Goal: Task Accomplishment & Management: Complete application form

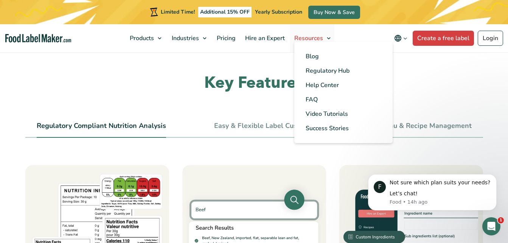
scroll to position [249, 0]
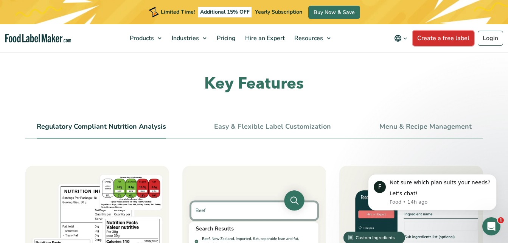
click at [454, 40] on link "Create a free label" at bounding box center [442, 38] width 61 height 15
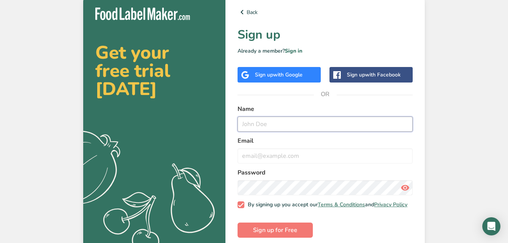
click at [283, 123] on input "text" at bounding box center [324, 123] width 175 height 15
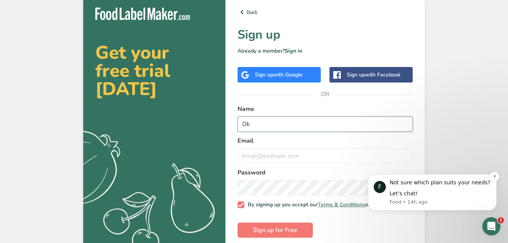
type input "O"
type input "[PERSON_NAME]"
click at [462, 143] on div "Get your free trial [DATE] .a{fill:#f5f3ed;} Back Sign up Already a member? Sig…" at bounding box center [254, 122] width 508 height 245
click at [279, 153] on input "email" at bounding box center [324, 155] width 175 height 15
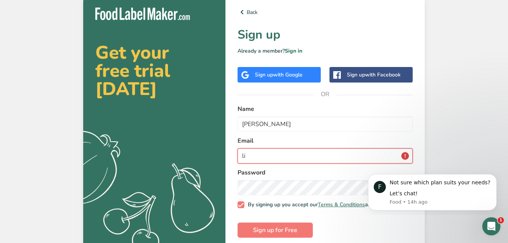
click at [237, 222] on button "Sign up for Free" at bounding box center [274, 229] width 75 height 15
click at [345, 132] on form "Name [PERSON_NAME] Email li Password By signing up you accept our Terms & Condi…" at bounding box center [324, 170] width 175 height 133
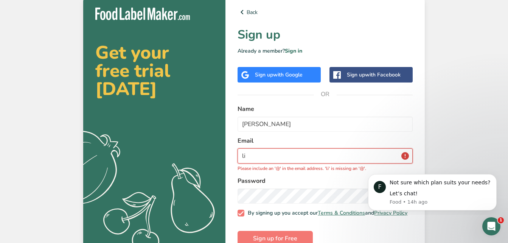
click at [255, 155] on input "li" at bounding box center [324, 155] width 175 height 15
type input "[EMAIL_ADDRESS][DOMAIN_NAME]"
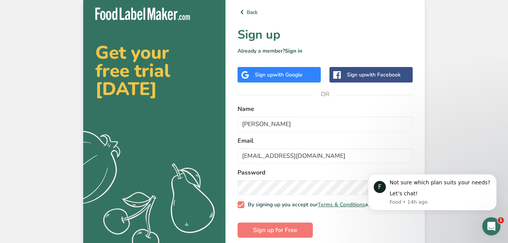
click at [358, 222] on form "Name [PERSON_NAME] Email [EMAIL_ADDRESS][DOMAIN_NAME] Password By signing up yo…" at bounding box center [324, 170] width 175 height 133
click at [266, 122] on input "[PERSON_NAME]" at bounding box center [324, 123] width 175 height 15
click at [423, 146] on div "Back Sign up Already a member? Sign in Sign up with Google Sign up with Faceboo…" at bounding box center [324, 122] width 199 height 254
click at [492, 177] on icon "Dismiss notification" at bounding box center [494, 176] width 4 height 4
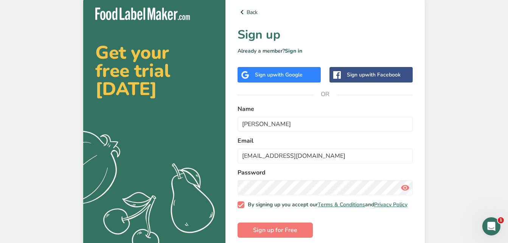
click at [405, 189] on icon at bounding box center [404, 188] width 9 height 14
click at [254, 229] on button "Sign up for Free" at bounding box center [274, 229] width 75 height 15
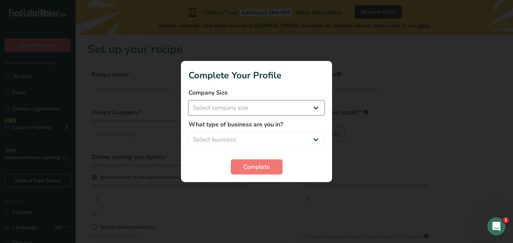
click at [310, 108] on select "Select company size Fewer than 10 Employees 10 to 50 Employees 51 to 500 Employ…" at bounding box center [257, 107] width 136 height 15
select select "1"
click at [189, 100] on select "Select company size Fewer than 10 Employees 10 to 50 Employees 51 to 500 Employ…" at bounding box center [257, 107] width 136 height 15
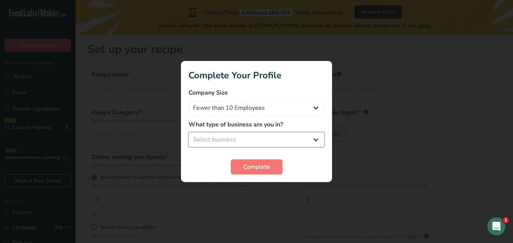
click at [295, 142] on select "Select business Packaged Food Manufacturer Restaurant & Cafe Bakery Meal Plans …" at bounding box center [257, 139] width 136 height 15
select select "1"
click at [189, 132] on select "Select business Packaged Food Manufacturer Restaurant & Cafe Bakery Meal Plans …" at bounding box center [257, 139] width 136 height 15
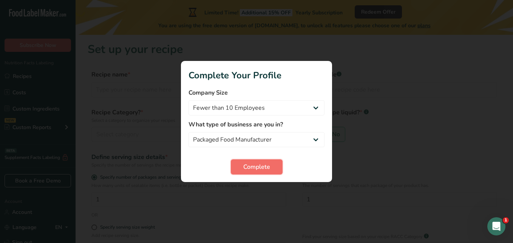
click at [256, 164] on span "Complete" at bounding box center [256, 166] width 27 height 9
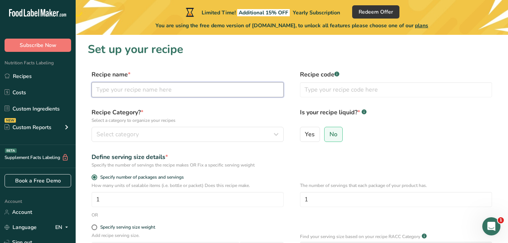
click at [139, 87] on input "text" at bounding box center [187, 89] width 192 height 15
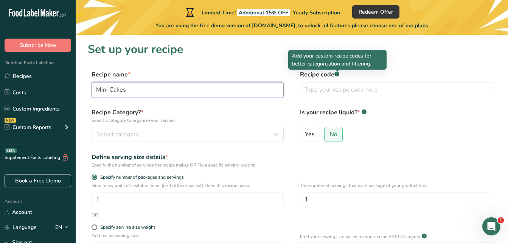
type input "Mini Cakes"
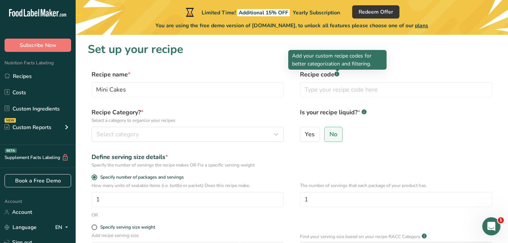
drag, startPoint x: 338, startPoint y: 74, endPoint x: 344, endPoint y: 74, distance: 5.3
click at [344, 74] on label "Recipe code .a-a{fill:#347362;}.b-a{fill:#fff;}" at bounding box center [396, 74] width 192 height 9
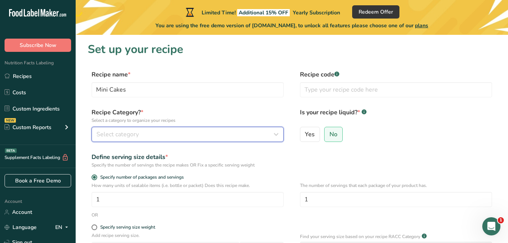
click at [133, 135] on span "Select category" at bounding box center [117, 134] width 42 height 9
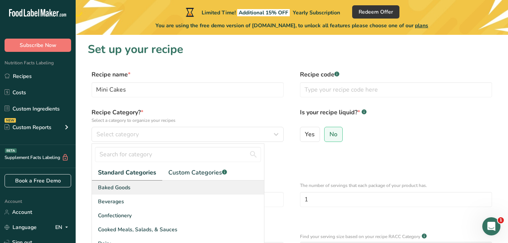
click at [142, 184] on div "Baked Goods" at bounding box center [178, 187] width 172 height 14
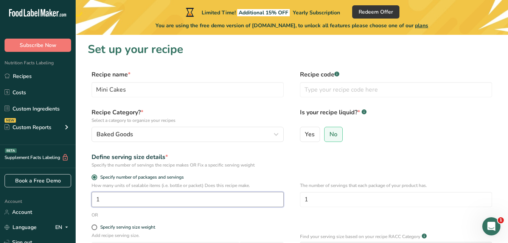
click at [122, 199] on input "1" at bounding box center [187, 199] width 192 height 15
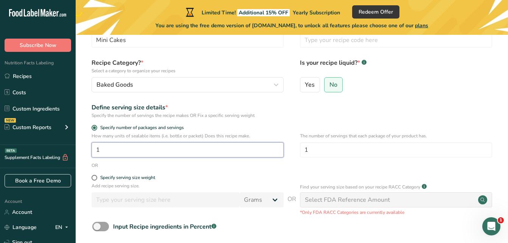
scroll to position [76, 0]
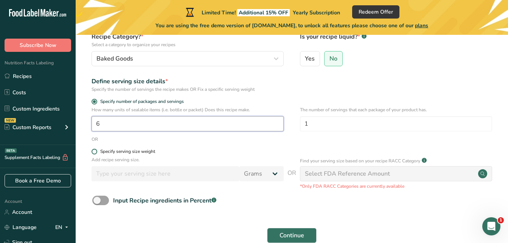
type input "6"
click at [239, 153] on label "Specify serving size weight" at bounding box center [187, 152] width 192 height 6
click at [96, 153] on input "Specify serving size weight" at bounding box center [93, 151] width 5 height 5
radio input "true"
radio input "false"
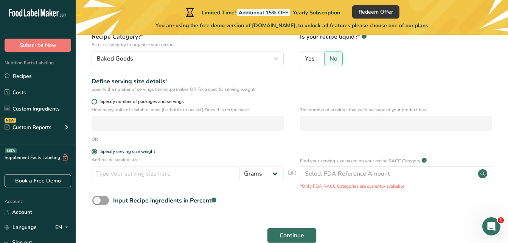
click at [93, 102] on span at bounding box center [94, 102] width 6 height 6
click at [93, 102] on input "Specify number of packages and servings" at bounding box center [93, 101] width 5 height 5
radio input "true"
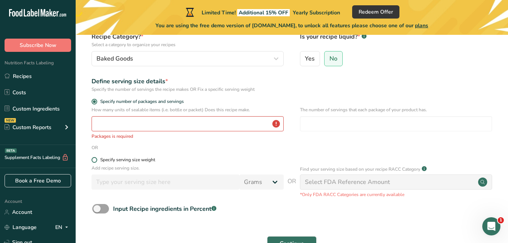
click at [91, 162] on label "Specify serving size weight" at bounding box center [187, 160] width 192 height 6
click at [91, 162] on input "Specify serving size weight" at bounding box center [93, 159] width 5 height 5
radio input "true"
radio input "false"
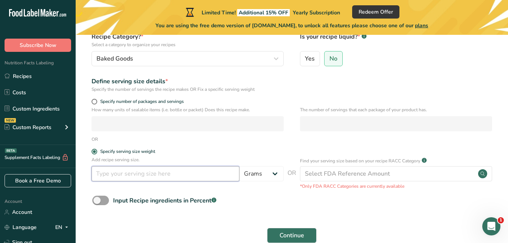
click at [214, 173] on input "number" at bounding box center [165, 173] width 148 height 15
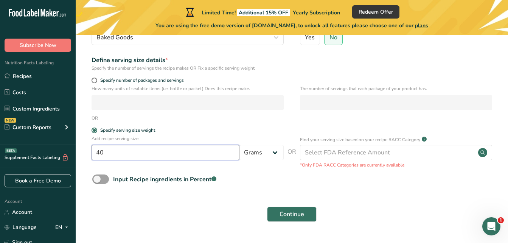
scroll to position [116, 0]
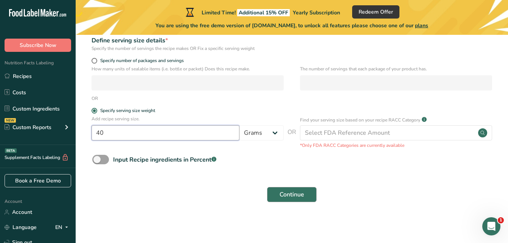
type input "40"
click at [299, 191] on span "Continue" at bounding box center [291, 194] width 25 height 9
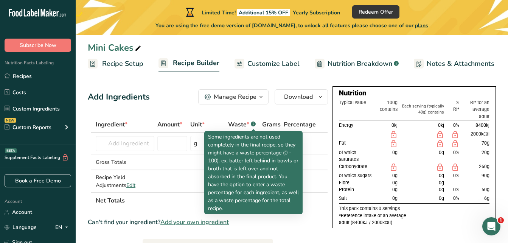
click at [252, 125] on rect at bounding box center [253, 123] width 5 height 5
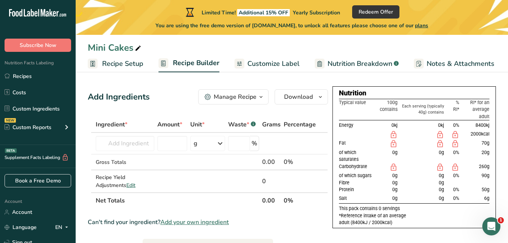
click at [253, 124] on rect at bounding box center [253, 123] width 5 height 5
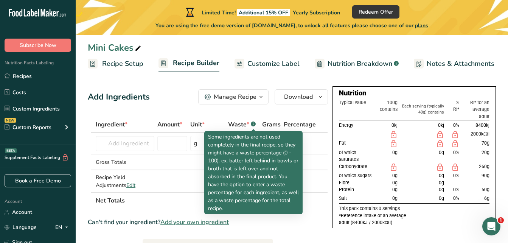
click at [253, 124] on rect at bounding box center [253, 123] width 5 height 5
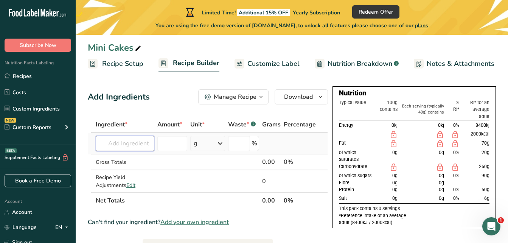
click at [138, 146] on input "text" at bounding box center [125, 143] width 59 height 15
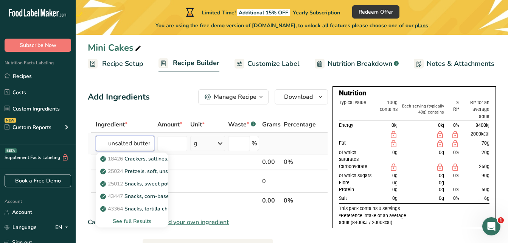
scroll to position [0, 1]
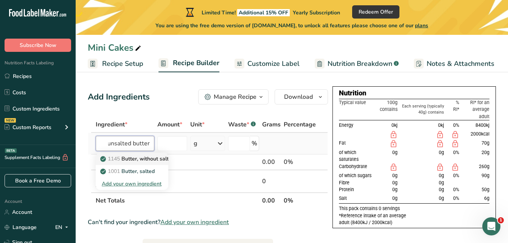
type input "unsalted butter"
click at [129, 157] on p "1145 Butter, without salt" at bounding box center [135, 159] width 67 height 8
type input "Butter, without salt"
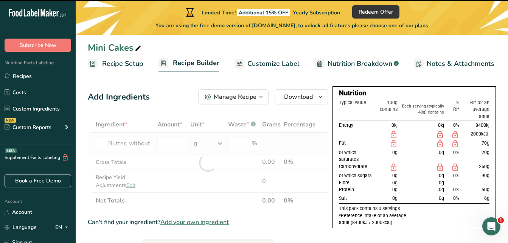
type input "0"
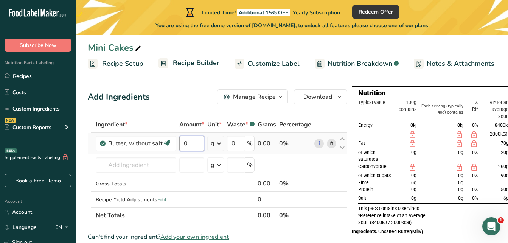
click at [189, 145] on input "0" at bounding box center [191, 143] width 25 height 15
type input "7"
type input "12.5"
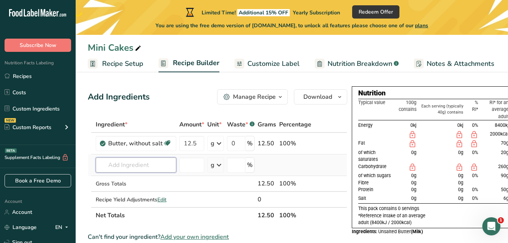
click at [140, 164] on div "Ingredient * Amount * Unit * Waste * .a-a{fill:#347362;}.b-a{fill:#fff;} Grams …" at bounding box center [217, 169] width 259 height 107
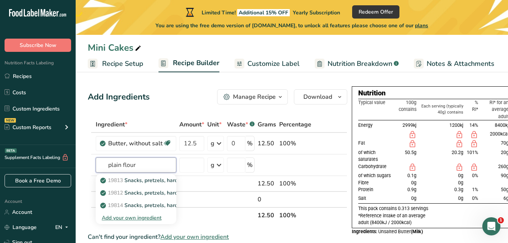
drag, startPoint x: 145, startPoint y: 165, endPoint x: 39, endPoint y: 164, distance: 105.8
click at [39, 164] on div ".a-20{fill:#fff;} Subscribe Now Nutrition Facts Labeling Recipes Costs Custom I…" at bounding box center [254, 232] width 508 height 465
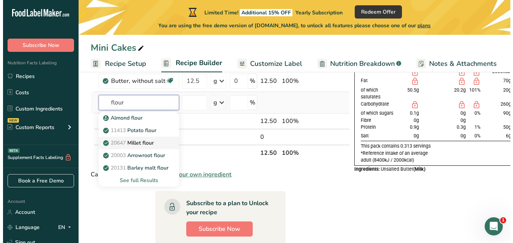
scroll to position [76, 0]
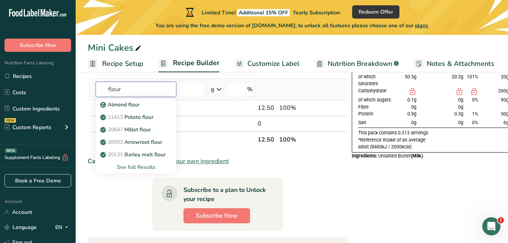
type input "flour"
click at [127, 168] on div "See full Results" at bounding box center [136, 167] width 68 height 8
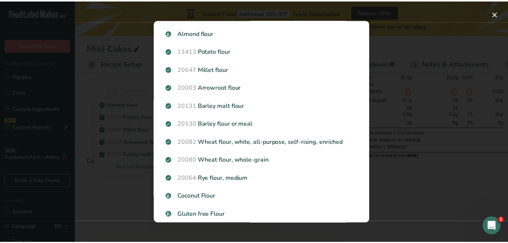
scroll to position [0, 0]
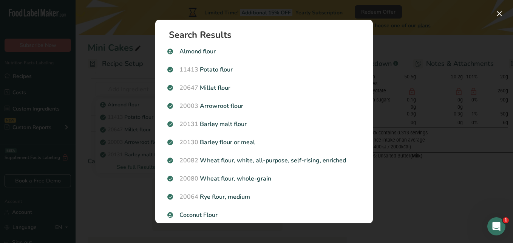
click at [443, 203] on div "Search results modal" at bounding box center [256, 121] width 513 height 243
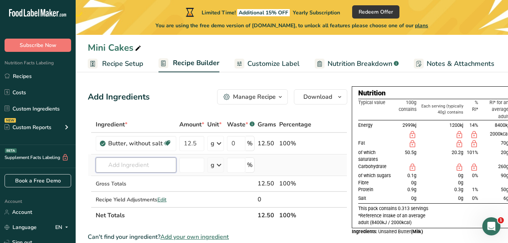
click at [165, 165] on input "text" at bounding box center [136, 164] width 80 height 15
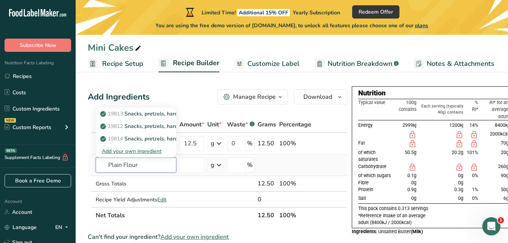
type input "Plain Flour"
click at [134, 150] on div "Add your own ingredient" at bounding box center [136, 151] width 68 height 8
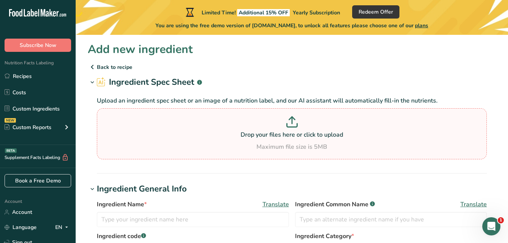
scroll to position [38, 0]
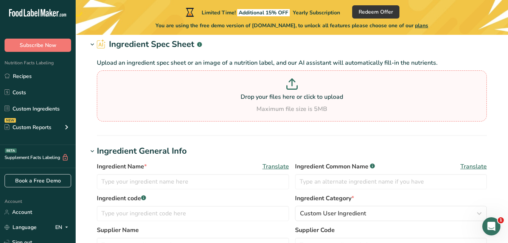
drag, startPoint x: 288, startPoint y: 99, endPoint x: 190, endPoint y: 85, distance: 99.6
click at [190, 85] on p at bounding box center [292, 85] width 386 height 14
click at [190, 85] on input "Drop your files here or click to upload Maximum file size is 5MB" at bounding box center [292, 95] width 390 height 51
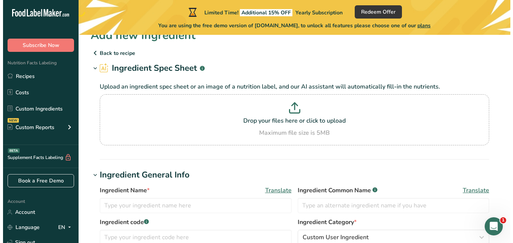
scroll to position [0, 0]
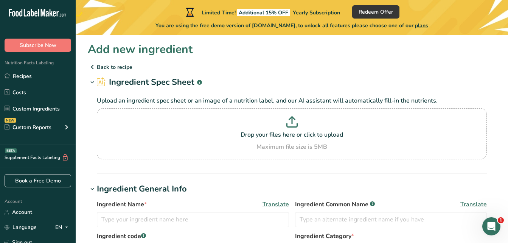
click at [125, 68] on p "Back to recipe" at bounding box center [292, 66] width 408 height 9
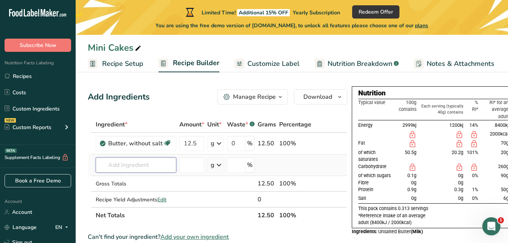
click at [163, 165] on input "text" at bounding box center [136, 164] width 80 height 15
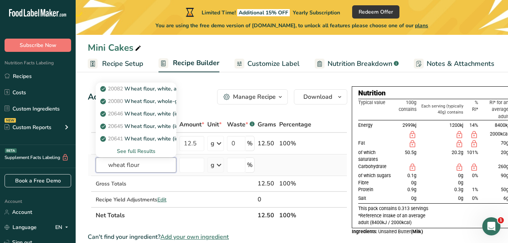
type input "wheat flour"
click at [133, 152] on div "See full Results" at bounding box center [136, 151] width 68 height 8
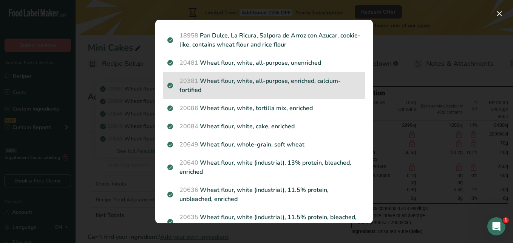
scroll to position [243, 0]
click at [311, 81] on p "20381 Wheat flour, white, all-purpose, enriched, calcium-fortified" at bounding box center [263, 85] width 193 height 18
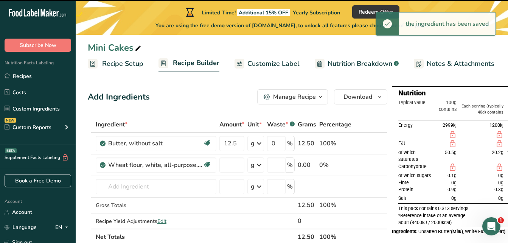
type input "0"
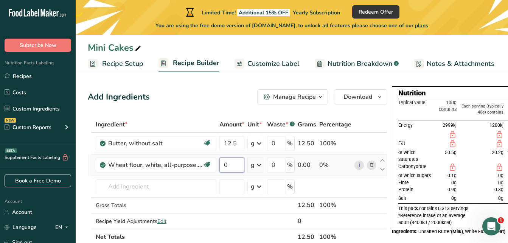
click at [225, 169] on input "0" at bounding box center [231, 164] width 25 height 15
type input "18"
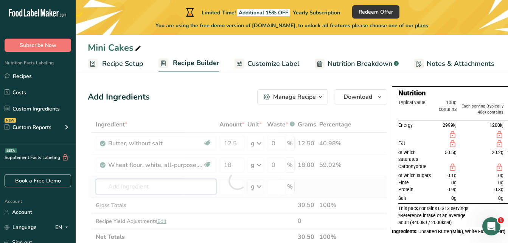
click at [142, 183] on div "Ingredient * Amount * Unit * Waste * .a-a{fill:#347362;}.b-a{fill:#fff;} Grams …" at bounding box center [237, 180] width 299 height 128
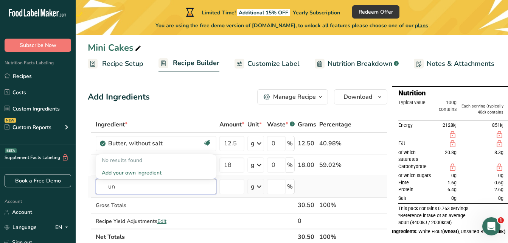
type input "u"
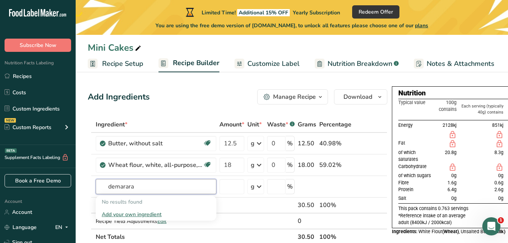
type input "demarara"
type input "d"
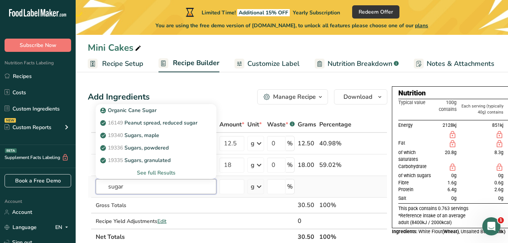
type input "sugar"
click at [163, 170] on div "See full Results" at bounding box center [156, 173] width 108 height 8
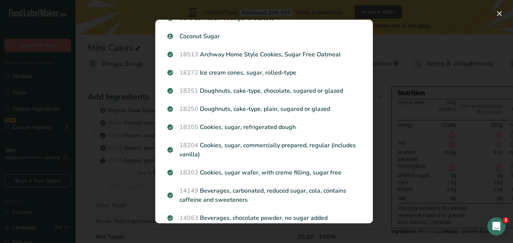
scroll to position [0, 0]
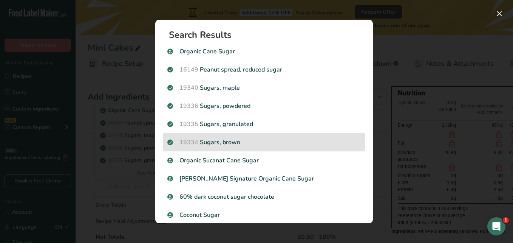
click at [226, 146] on p "19334 Sugars, brown" at bounding box center [263, 142] width 193 height 9
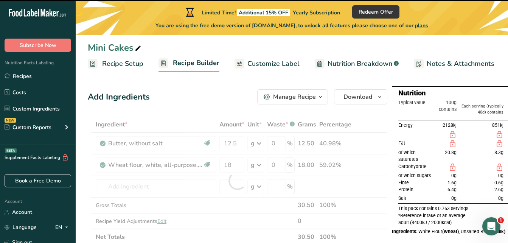
type input "0"
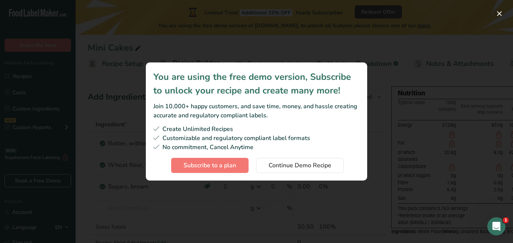
drag, startPoint x: 224, startPoint y: 162, endPoint x: 199, endPoint y: 105, distance: 62.6
click at [199, 105] on div "Join 10,000+ happy customers, and save time, money, and hassle creating accurat…" at bounding box center [256, 111] width 206 height 18
drag, startPoint x: 222, startPoint y: 163, endPoint x: 203, endPoint y: 147, distance: 24.9
click at [203, 147] on div "No commitment, Cancel Anytime" at bounding box center [256, 146] width 206 height 9
click at [233, 168] on span "Subscribe to a plan" at bounding box center [210, 165] width 53 height 9
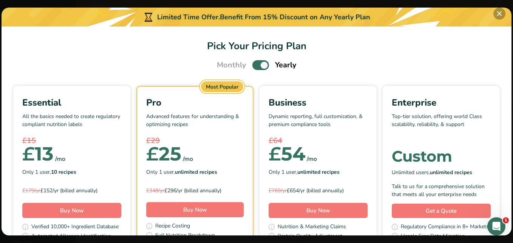
click at [501, 12] on button "Pick Your Pricing Plan Modal" at bounding box center [500, 14] width 12 height 12
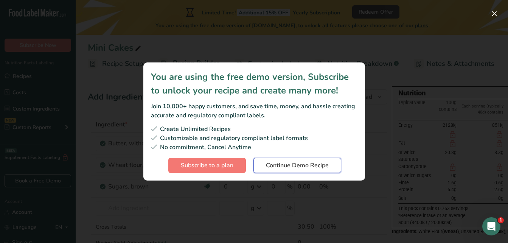
click at [281, 163] on span "Continue Demo Recipe" at bounding box center [297, 165] width 63 height 9
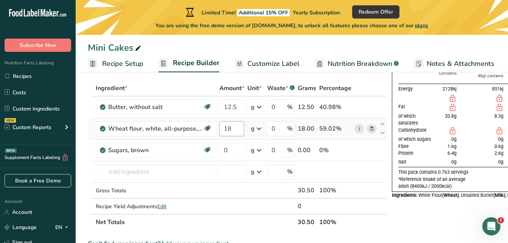
scroll to position [40, 0]
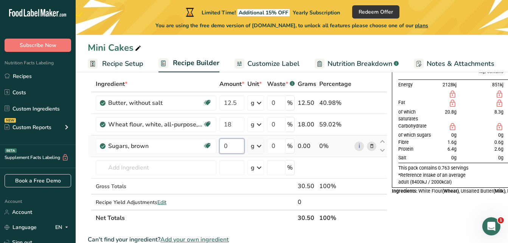
click at [228, 144] on input "0" at bounding box center [231, 145] width 25 height 15
type input "12.5"
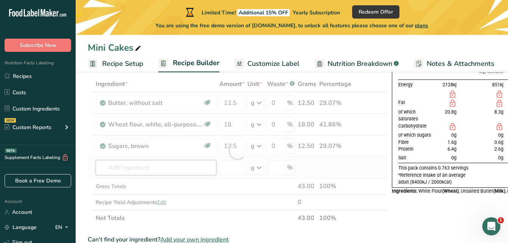
click at [164, 167] on div "Ingredient * Amount * Unit * Waste * .a-a{fill:#347362;}.b-a{fill:#fff;} Grams …" at bounding box center [237, 151] width 299 height 150
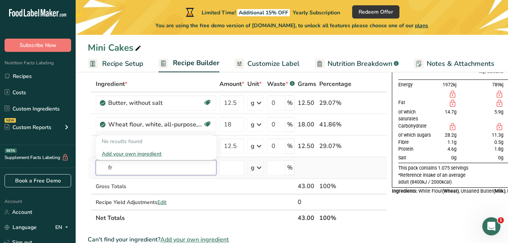
type input "f"
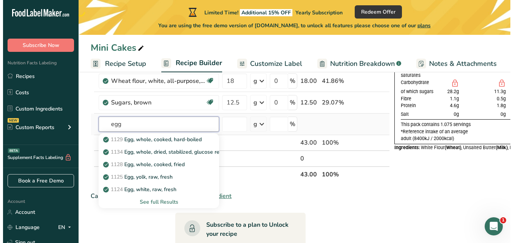
scroll to position [84, 0]
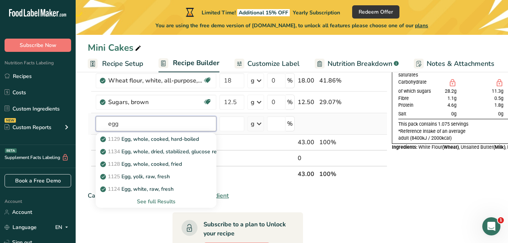
type input "egg"
click at [158, 205] on div "See full Results" at bounding box center [156, 201] width 108 height 8
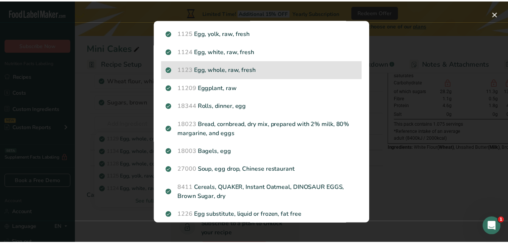
scroll to position [70, 0]
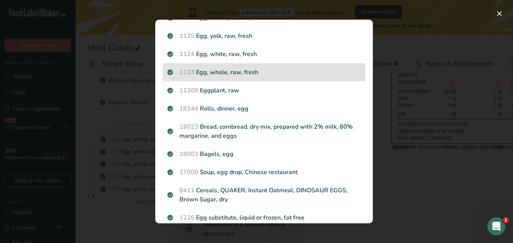
click at [255, 66] on div "1123 Egg, whole, raw, fresh" at bounding box center [264, 72] width 203 height 18
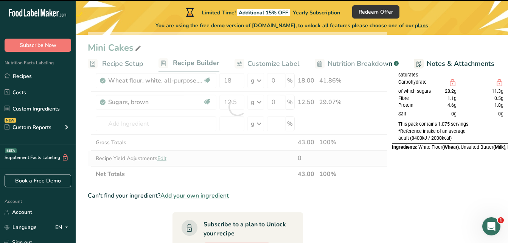
type input "0"
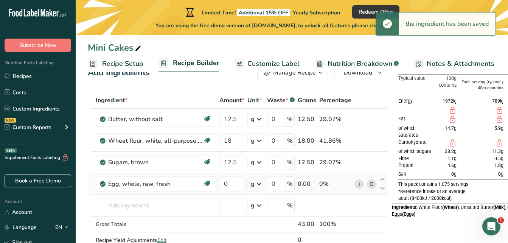
scroll to position [22, 0]
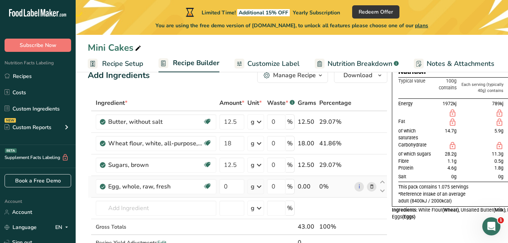
click at [260, 184] on icon at bounding box center [258, 187] width 9 height 14
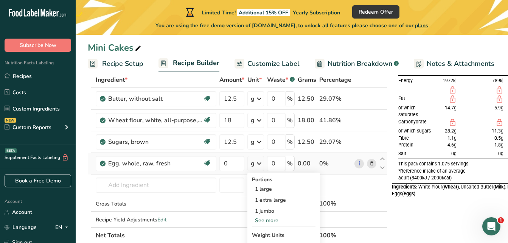
scroll to position [45, 0]
click at [226, 161] on input "0" at bounding box center [231, 162] width 25 height 15
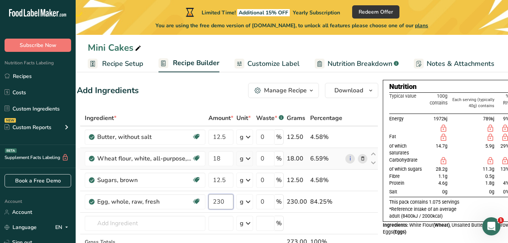
scroll to position [0, 11]
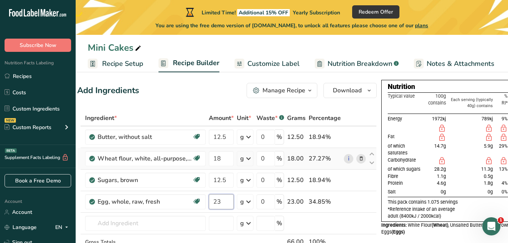
type input "2"
type input "6.4"
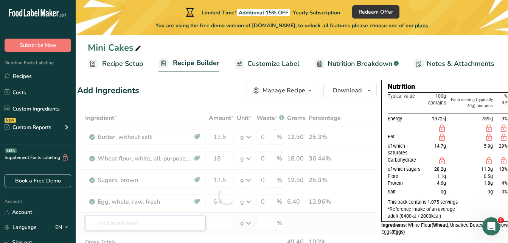
click at [131, 222] on div "Ingredient * Amount * Unit * Waste * .a-a{fill:#347362;}.b-a{fill:#fff;} Grams …" at bounding box center [226, 195] width 299 height 171
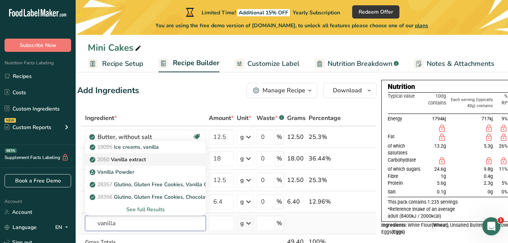
type input "vanilla"
click at [141, 157] on p "2050 Vanilla extract" at bounding box center [118, 159] width 55 height 8
type input "Vanilla extract"
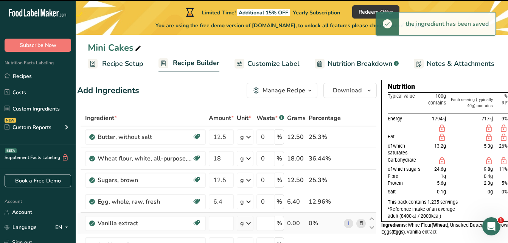
type input "0"
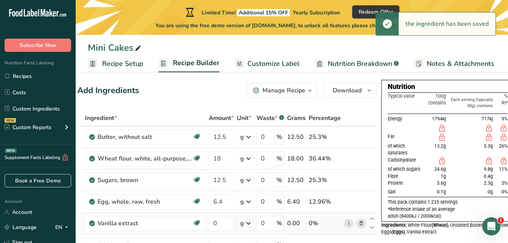
click at [248, 221] on icon at bounding box center [248, 223] width 9 height 14
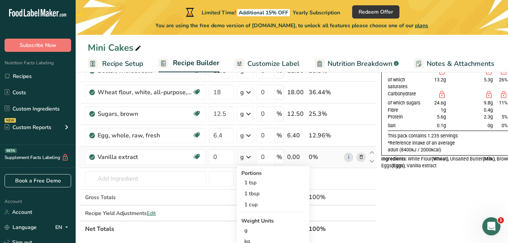
scroll to position [79, 0]
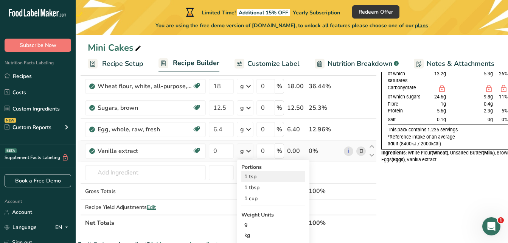
click at [258, 175] on div "1 tsp" at bounding box center [272, 176] width 63 height 11
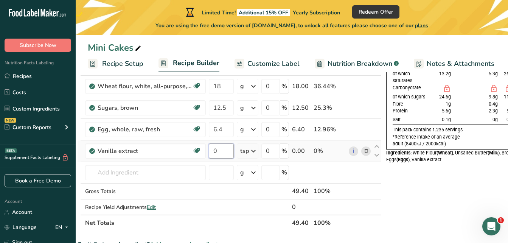
click at [220, 150] on input "0" at bounding box center [221, 150] width 25 height 15
type input "1"
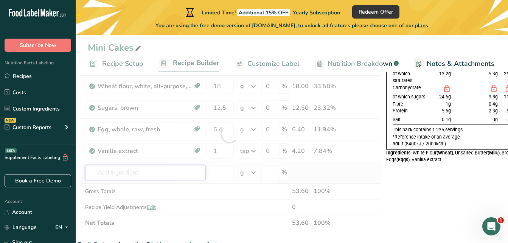
click at [161, 171] on div "Ingredient * Amount * Unit * Waste * .a-a{fill:#347362;}.b-a{fill:#fff;} Grams …" at bounding box center [229, 134] width 304 height 193
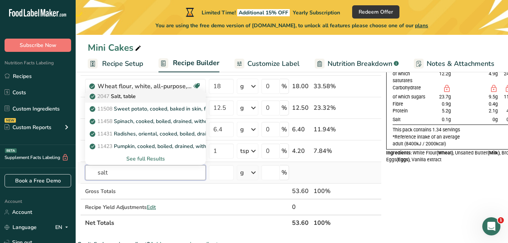
type input "salt"
click at [138, 90] on link "2047 Salt, table" at bounding box center [145, 96] width 121 height 12
type input "Salt, table"
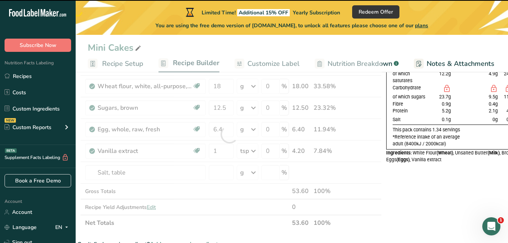
type input "0"
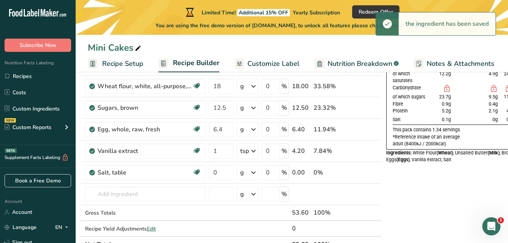
click at [253, 171] on icon at bounding box center [253, 173] width 9 height 14
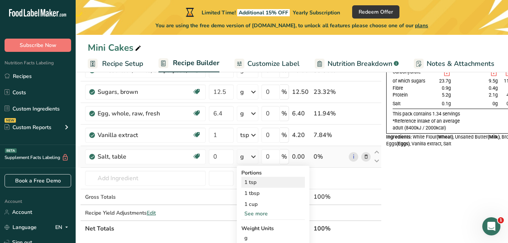
scroll to position [99, 0]
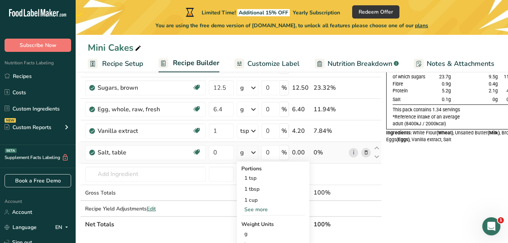
click at [256, 206] on div "See more" at bounding box center [272, 209] width 63 height 8
click at [260, 207] on div "1 dash" at bounding box center [272, 210] width 63 height 11
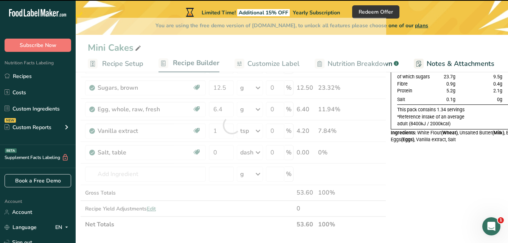
click at [217, 150] on div at bounding box center [231, 125] width 309 height 214
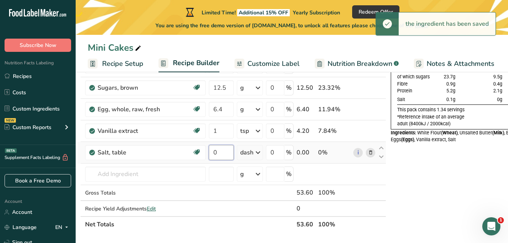
click at [219, 153] on input "0" at bounding box center [221, 152] width 25 height 15
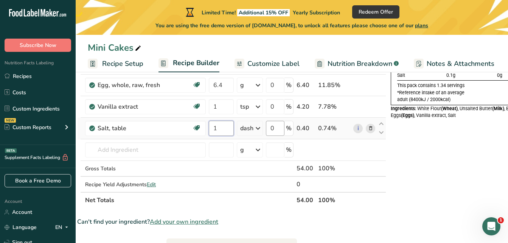
scroll to position [123, 0]
type input "1"
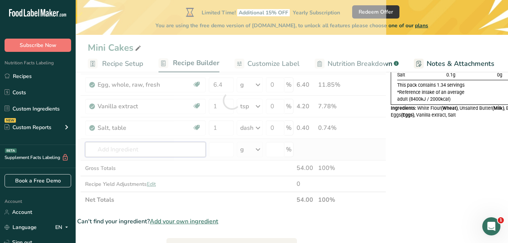
click at [158, 151] on div "Ingredient * Amount * Unit * Waste * .a-a{fill:#347362;}.b-a{fill:#fff;} Grams …" at bounding box center [231, 100] width 309 height 214
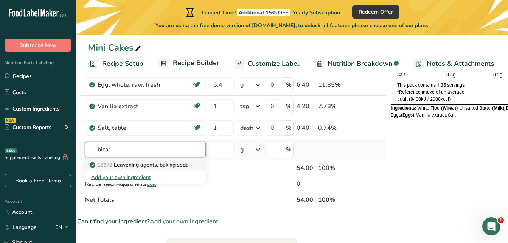
type input "bicar"
click at [122, 164] on p "18372 Leavening agents, baking soda" at bounding box center [140, 165] width 98 height 8
type input "Leavening agents, baking soda"
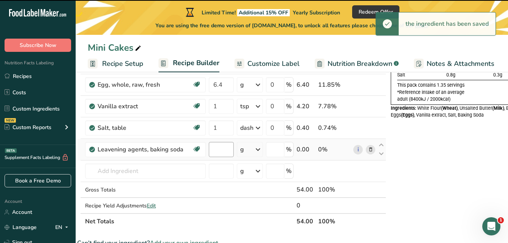
type input "0"
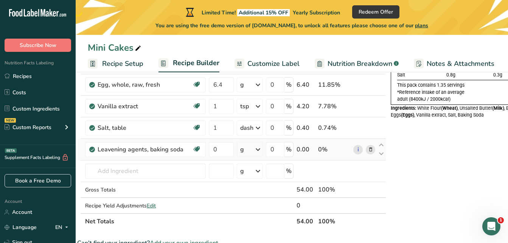
click at [254, 149] on icon at bounding box center [257, 149] width 9 height 14
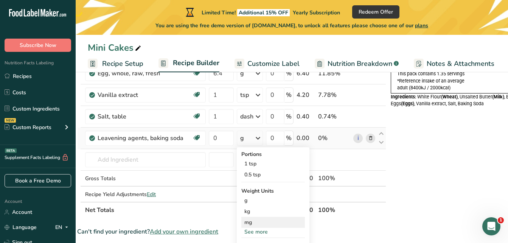
scroll to position [135, 0]
drag, startPoint x: 254, startPoint y: 164, endPoint x: 270, endPoint y: 166, distance: 16.3
click at [270, 166] on div "1 tsp" at bounding box center [272, 163] width 63 height 11
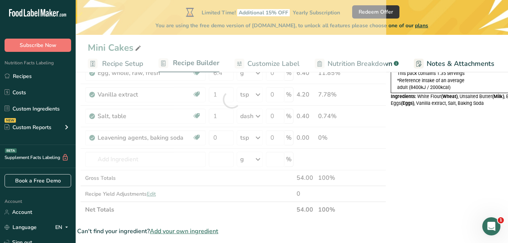
click at [270, 166] on div at bounding box center [231, 99] width 309 height 236
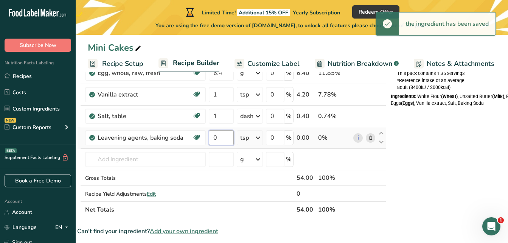
click at [219, 137] on input "0" at bounding box center [221, 137] width 25 height 15
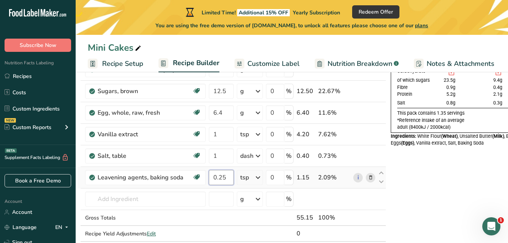
scroll to position [95, 0]
type input "0.25"
click at [245, 133] on div "Ingredient * Amount * Unit * Waste * .a-a{fill:#347362;}.b-a{fill:#fff;} Grams …" at bounding box center [231, 140] width 309 height 236
click at [220, 135] on input "1" at bounding box center [221, 134] width 25 height 15
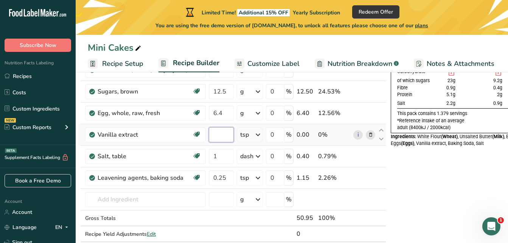
type input "1"
type input "0.125"
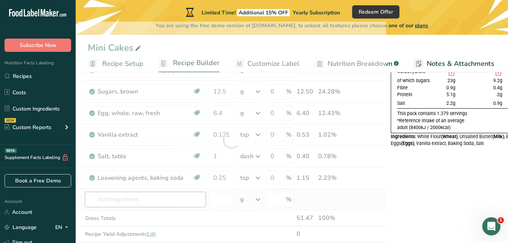
click at [116, 200] on div "Ingredient * Amount * Unit * Waste * .a-a{fill:#347362;}.b-a{fill:#fff;} Grams …" at bounding box center [231, 140] width 309 height 236
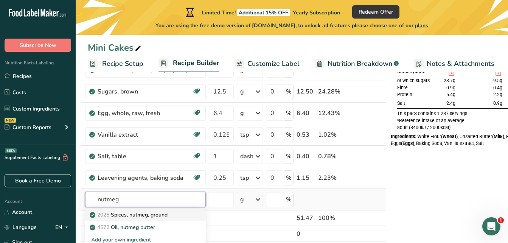
type input "nutmeg"
click at [167, 216] on p "2025 Spices, nutmeg, ground" at bounding box center [129, 214] width 76 height 8
type input "Spices, nutmeg, ground"
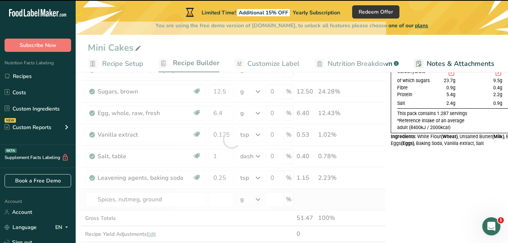
type input "0"
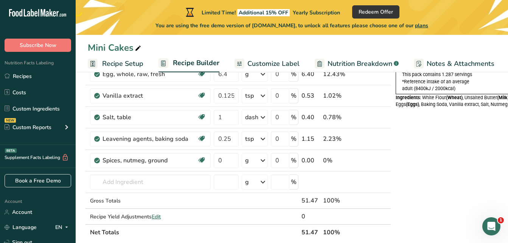
scroll to position [0, 56]
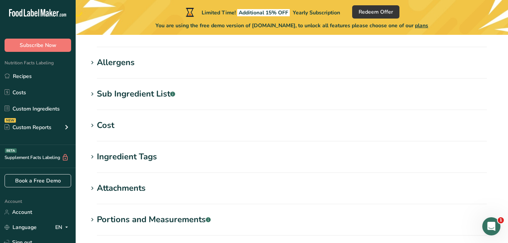
scroll to position [387, 0]
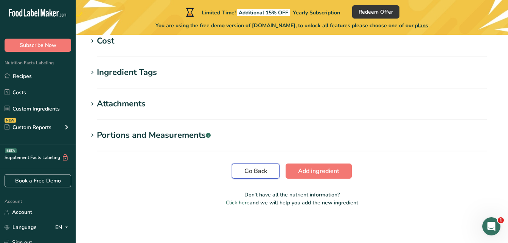
click at [252, 175] on span "Go Back" at bounding box center [255, 170] width 23 height 9
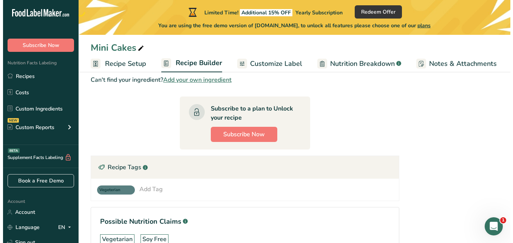
scroll to position [309, 0]
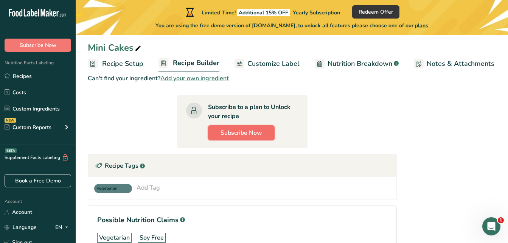
drag, startPoint x: 241, startPoint y: 129, endPoint x: 228, endPoint y: 131, distance: 13.7
click at [228, 131] on span "Subscribe Now" at bounding box center [241, 132] width 42 height 9
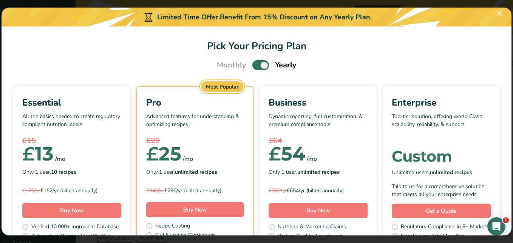
click at [223, 62] on span "Monthly" at bounding box center [231, 64] width 29 height 11
click at [262, 61] on span "Pick Your Pricing Plan Modal" at bounding box center [260, 64] width 17 height 9
click at [257, 63] on input "Pick Your Pricing Plan Modal" at bounding box center [254, 65] width 5 height 5
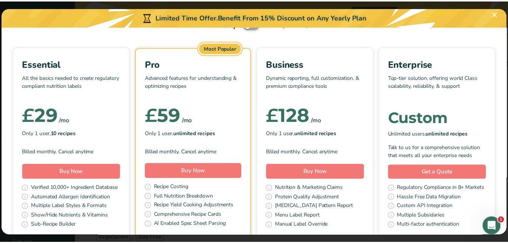
scroll to position [19, 0]
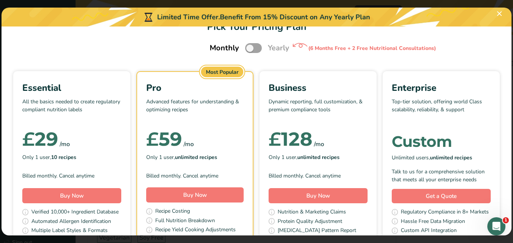
click at [273, 51] on span "Yearly" at bounding box center [279, 47] width 22 height 11
click at [274, 45] on span "Yearly" at bounding box center [279, 47] width 22 height 11
click at [245, 48] on span "Pick Your Pricing Plan Modal" at bounding box center [253, 47] width 17 height 9
click at [245, 48] on input "Pick Your Pricing Plan Modal" at bounding box center [247, 48] width 5 height 5
checkbox input "true"
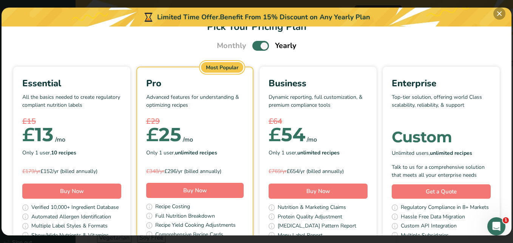
click at [503, 13] on button "Pick Your Pricing Plan Modal" at bounding box center [500, 14] width 12 height 12
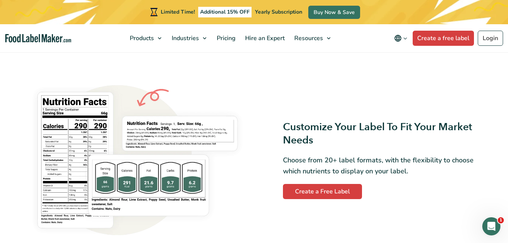
scroll to position [593, 0]
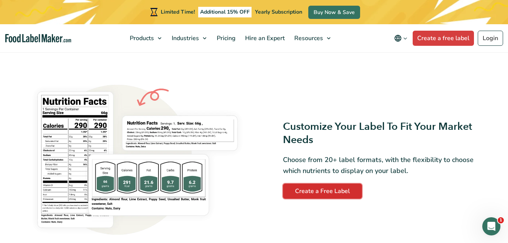
click at [318, 191] on link "Create a Free Label" at bounding box center [322, 190] width 79 height 15
